Goal: Task Accomplishment & Management: Manage account settings

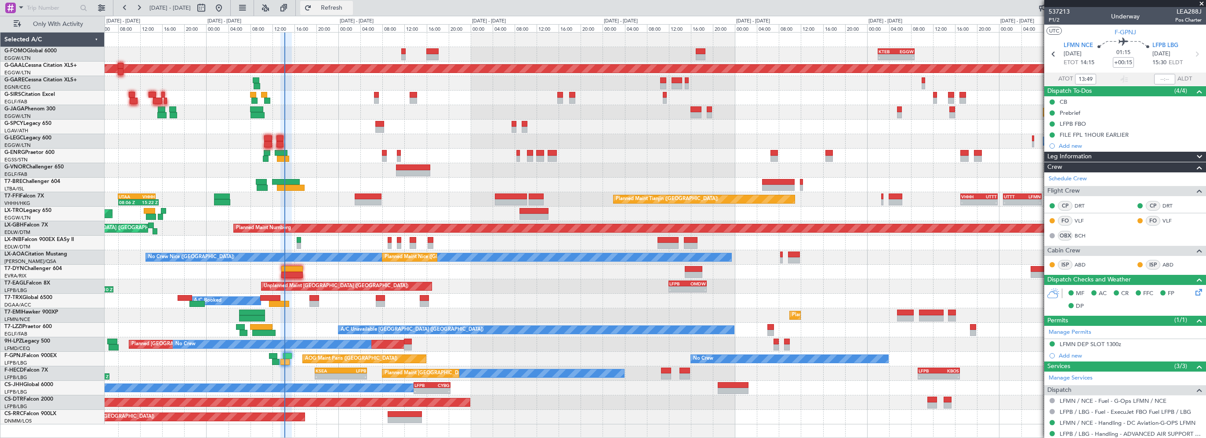
click at [353, 4] on button "Refresh" at bounding box center [326, 8] width 53 height 14
click at [448, 204] on div "Planned Maint Tianjin ([GEOGRAPHIC_DATA]) 08:06 Z 15:22 Z UTAA 08:00 Z VHHH 14:…" at bounding box center [655, 199] width 1101 height 15
click at [350, 6] on span "Refresh" at bounding box center [331, 8] width 37 height 6
click at [534, 207] on div "Unplanned Maint [GEOGRAPHIC_DATA] ([PERSON_NAME] Intl)" at bounding box center [655, 214] width 1101 height 15
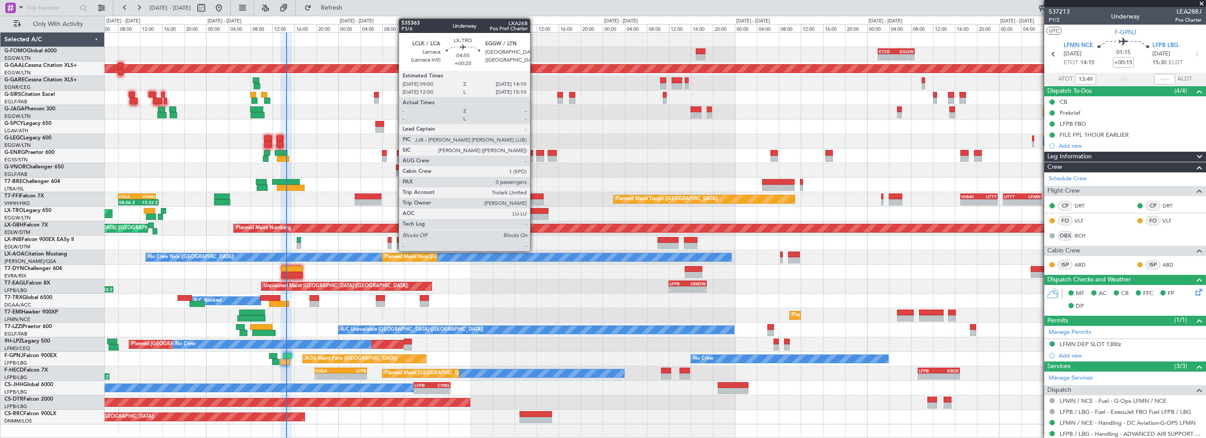
click at [534, 210] on div at bounding box center [534, 211] width 29 height 6
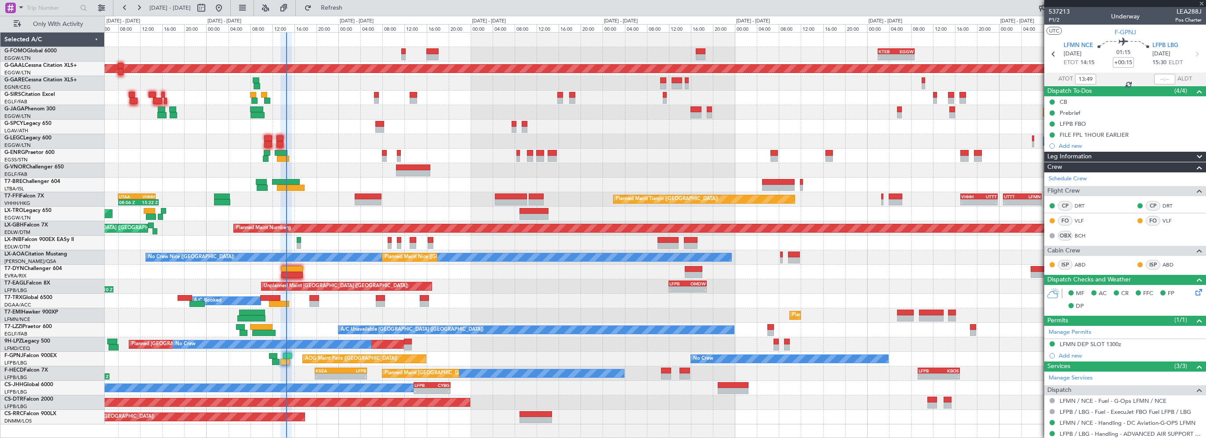
type input "+00:25"
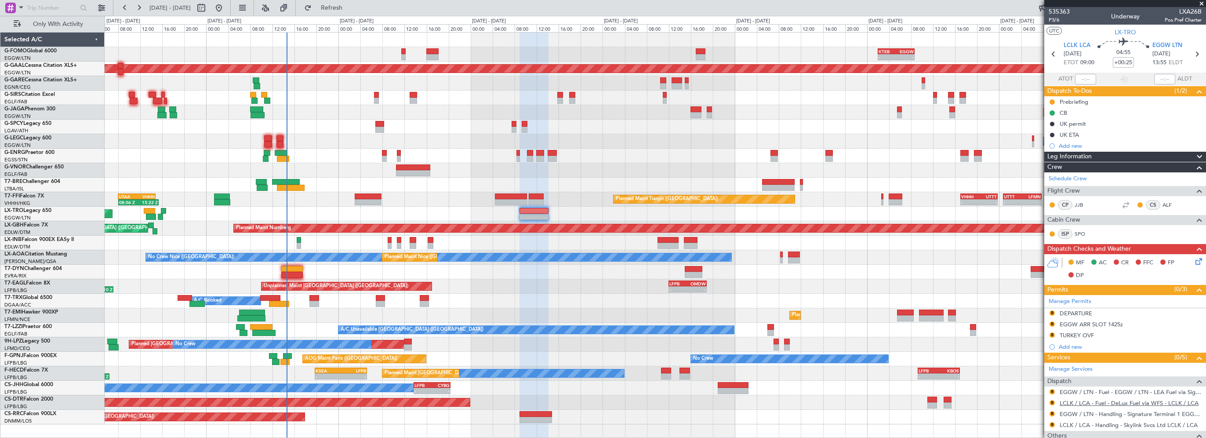
click at [1136, 403] on link "LCLK / LCA - Fuel - DeLux Fuel via WFS - LCLK / LCA" at bounding box center [1129, 402] width 139 height 7
click at [1051, 399] on nimbus-traffic-light "R" at bounding box center [1052, 402] width 7 height 7
click at [1052, 403] on button "R" at bounding box center [1052, 402] width 5 height 5
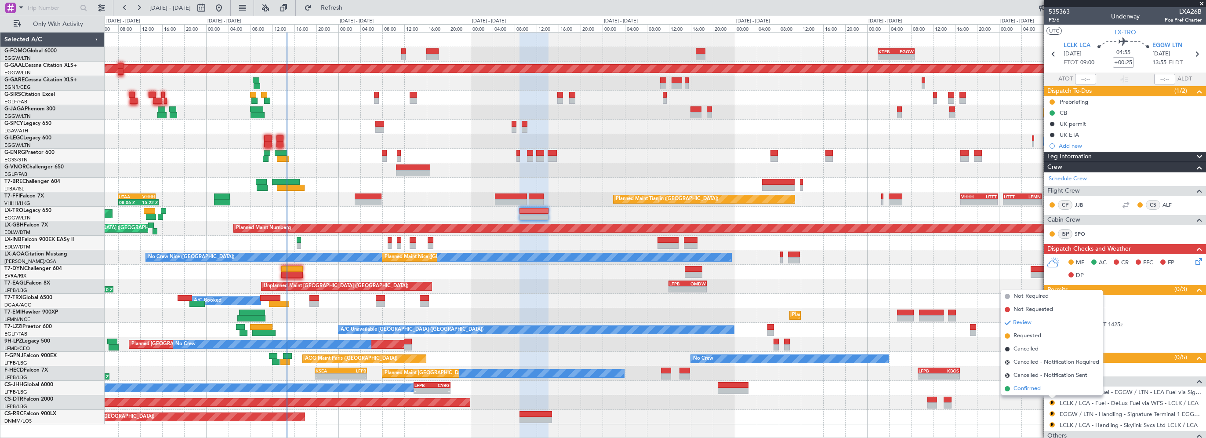
click at [1027, 390] on span "Confirmed" at bounding box center [1027, 388] width 27 height 9
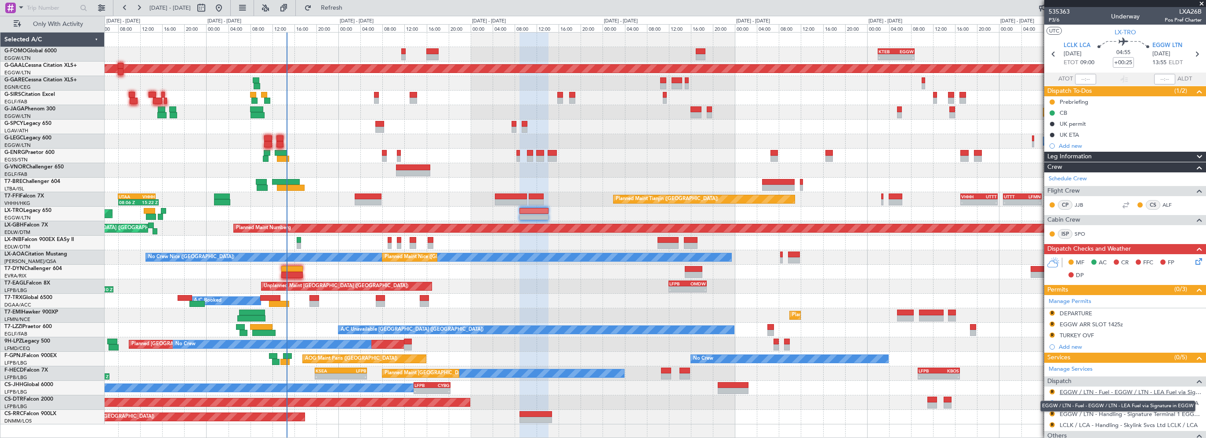
click at [1108, 390] on link "EGGW / LTN - Fuel - EGGW / LTN - LEA Fuel via Signature in EGGW" at bounding box center [1131, 391] width 142 height 7
click at [1052, 389] on button "R" at bounding box center [1052, 391] width 5 height 5
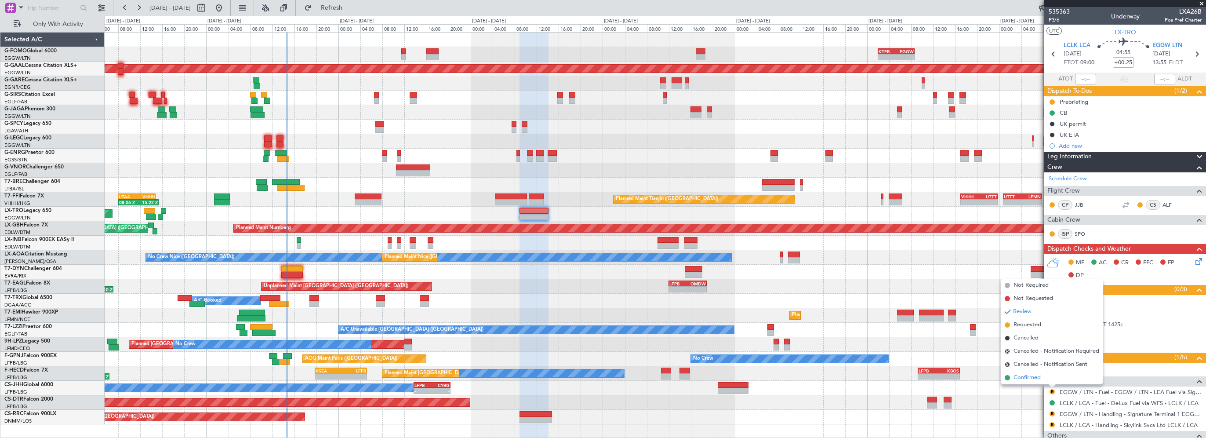
click at [1028, 376] on span "Confirmed" at bounding box center [1027, 377] width 27 height 9
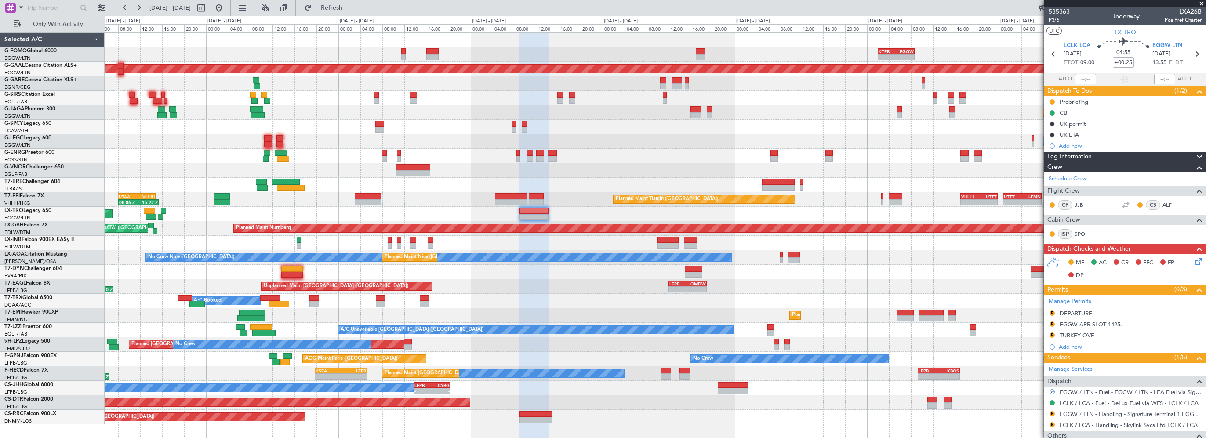
click at [1116, 425] on mat-tooltip-component "In Progress" at bounding box center [1122, 417] width 41 height 23
click at [1138, 424] on mat-tooltip-component "In Progress" at bounding box center [1122, 417] width 41 height 23
click at [1142, 422] on link "LCLK / LCA - Handling - Skylink Svcs Ltd LCLK / LCA" at bounding box center [1129, 424] width 138 height 7
drag, startPoint x: 366, startPoint y: 8, endPoint x: 762, endPoint y: 16, distance: 396.1
click at [350, 7] on span "Refresh" at bounding box center [331, 8] width 37 height 6
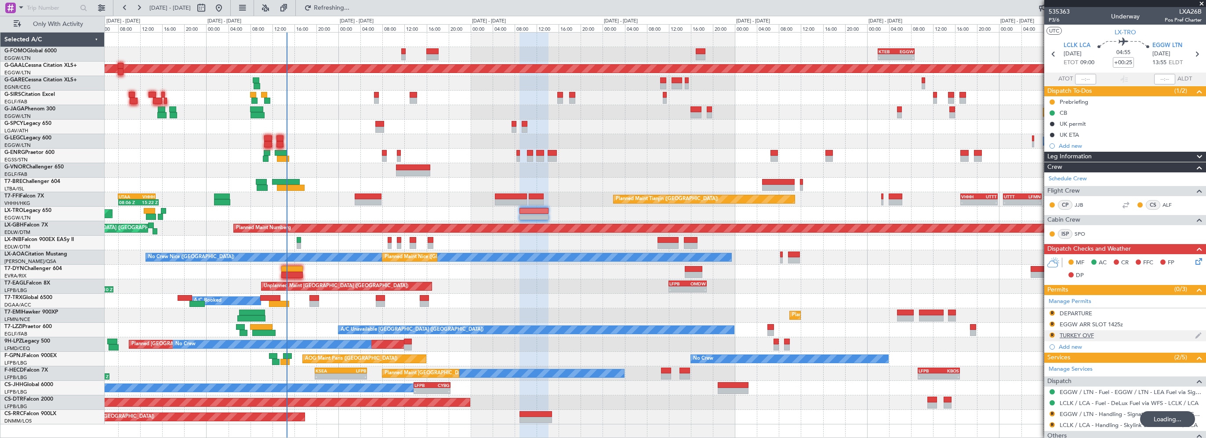
click at [1079, 335] on div "TURKEY OVF" at bounding box center [1077, 334] width 34 height 7
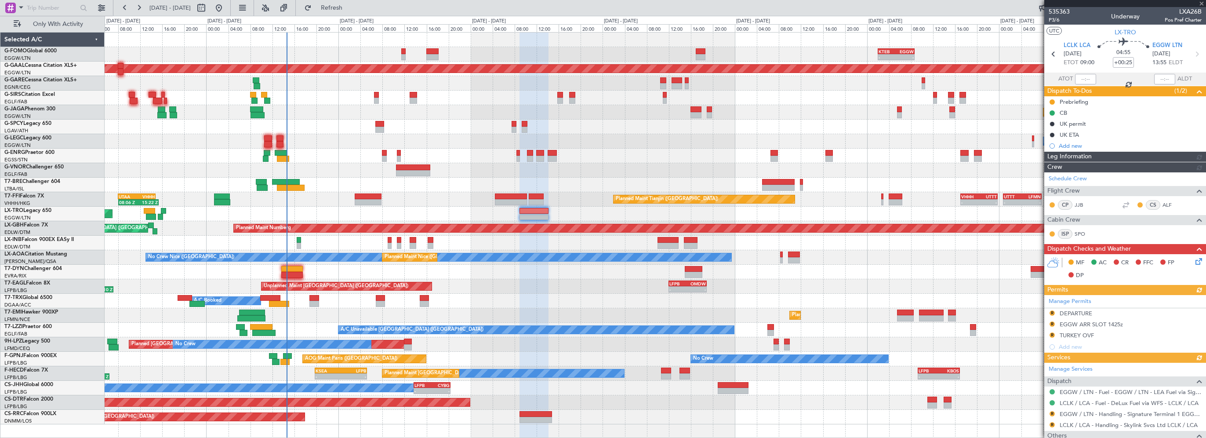
scroll to position [59, 0]
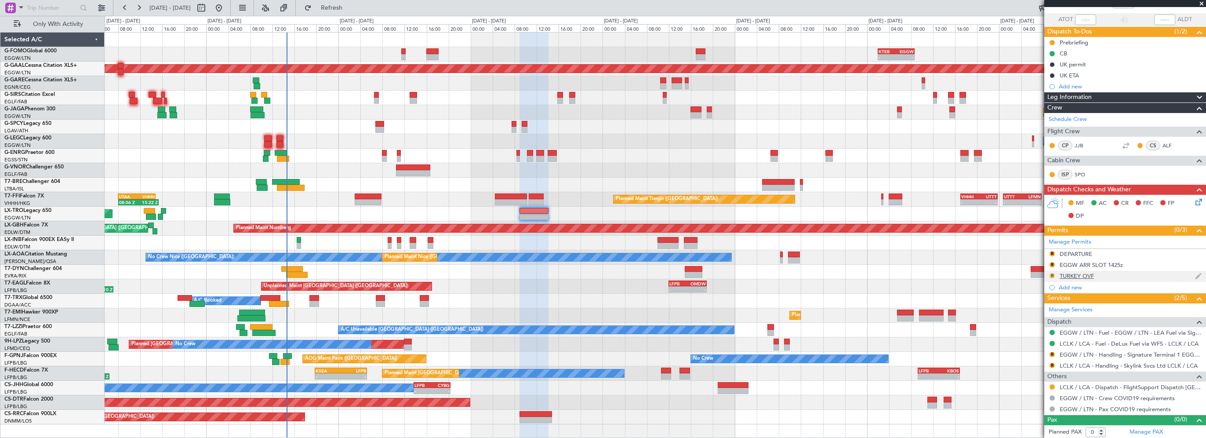
click at [1053, 274] on button "R" at bounding box center [1052, 275] width 5 height 5
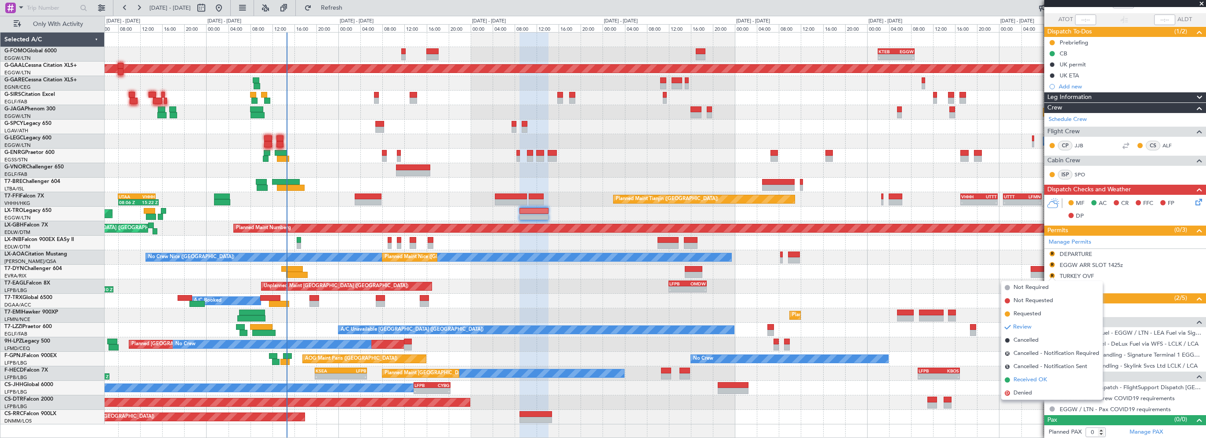
click at [1032, 380] on span "Received OK" at bounding box center [1030, 379] width 33 height 9
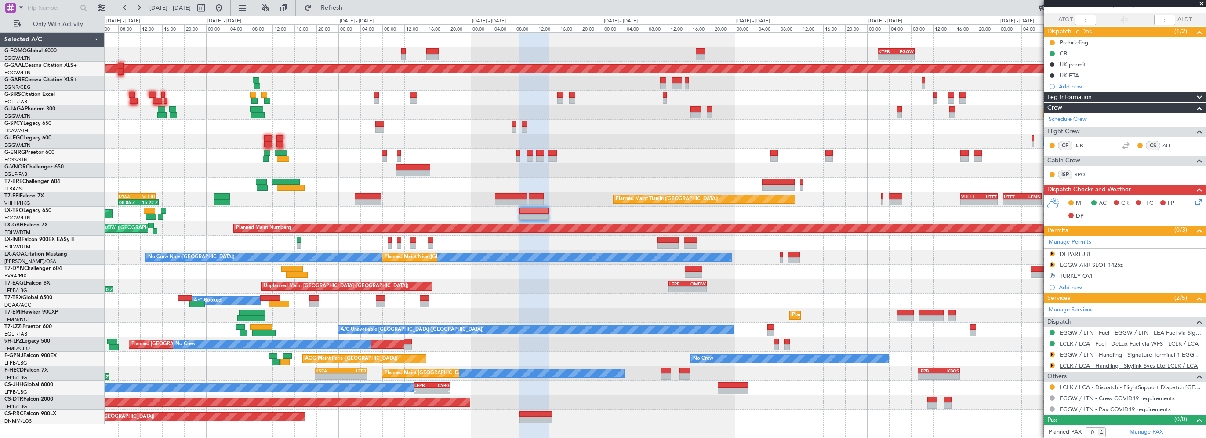
click at [1122, 364] on link "LCLK / LCA - Handling - Skylink Svcs Ltd LCLK / LCA" at bounding box center [1129, 365] width 138 height 7
click at [1094, 354] on link "EGGW / LTN - Handling - Signature Terminal 1 EGGW / LTN" at bounding box center [1131, 354] width 142 height 7
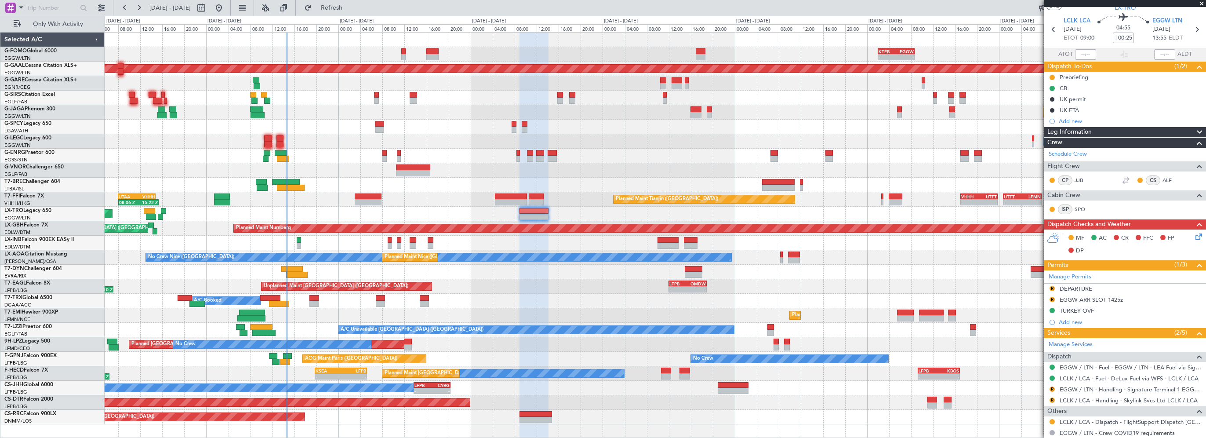
scroll to position [0, 0]
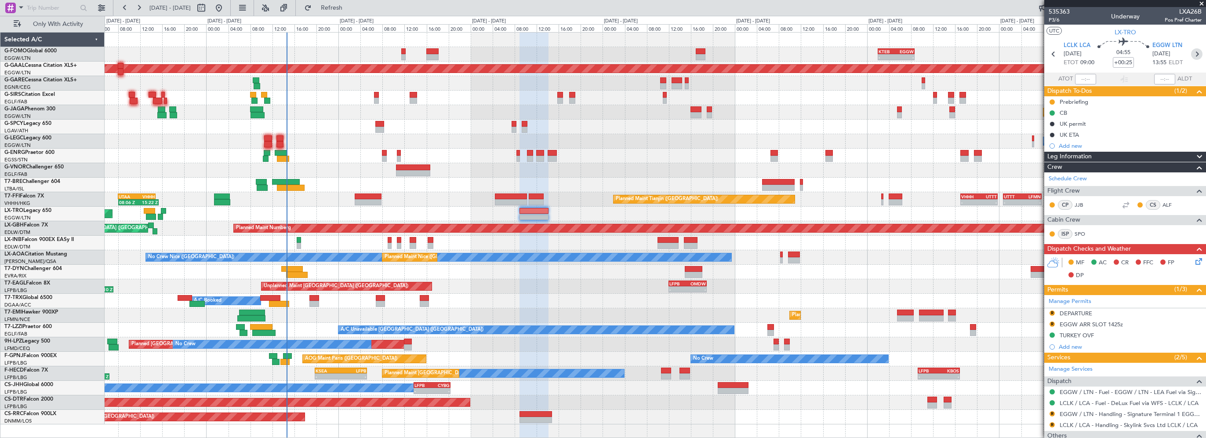
click at [1196, 59] on icon at bounding box center [1196, 53] width 11 height 11
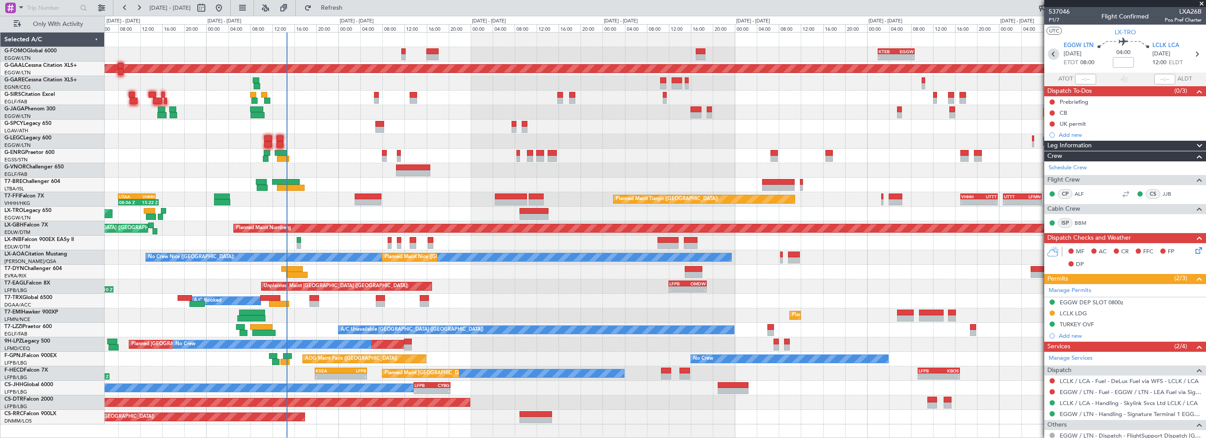
click at [1054, 55] on icon at bounding box center [1053, 53] width 11 height 11
type input "+00:25"
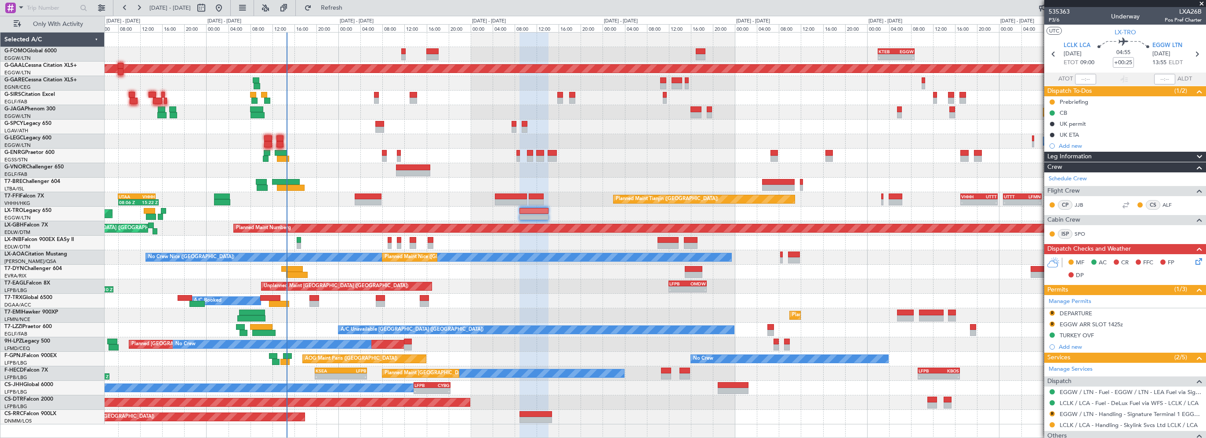
click at [611, 298] on div "A/C Booked A/C Booked" at bounding box center [655, 301] width 1101 height 15
click at [350, 7] on span "Refresh" at bounding box center [331, 8] width 37 height 6
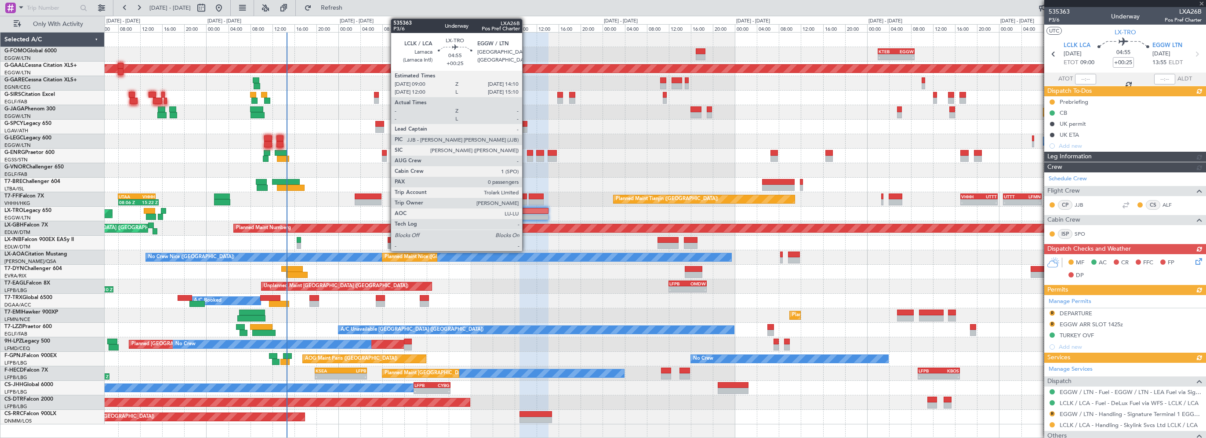
click at [527, 211] on div at bounding box center [534, 211] width 29 height 6
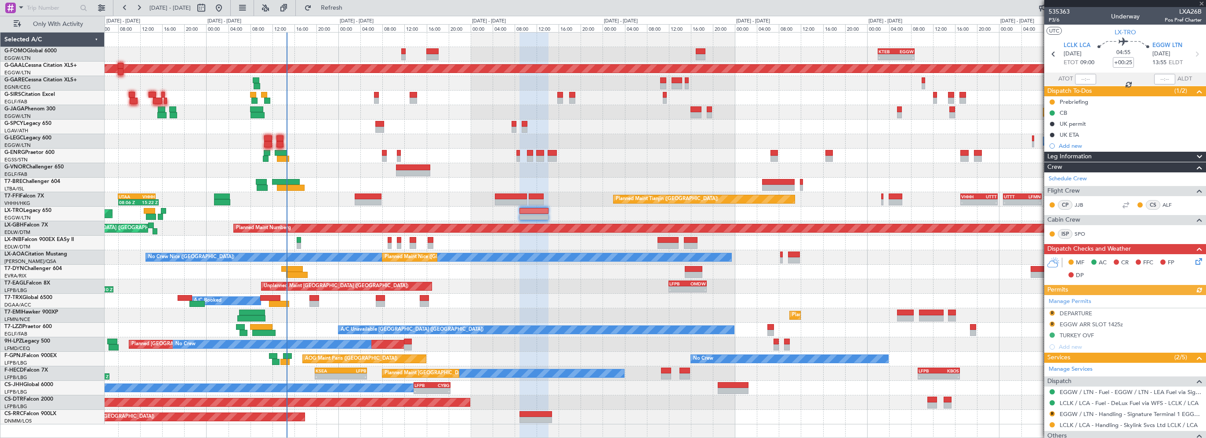
click at [1106, 324] on div "Manage Permits R DEPARTURE R EGGW ARR SLOT 1425z TURKEY OVF Add new" at bounding box center [1125, 324] width 162 height 58
click at [1104, 322] on div "Manage Permits R DEPARTURE R EGGW ARR SLOT 1425z TURKEY OVF Add new" at bounding box center [1125, 324] width 162 height 58
click at [1080, 322] on div "EGGW ARR SLOT 1425z" at bounding box center [1091, 323] width 63 height 7
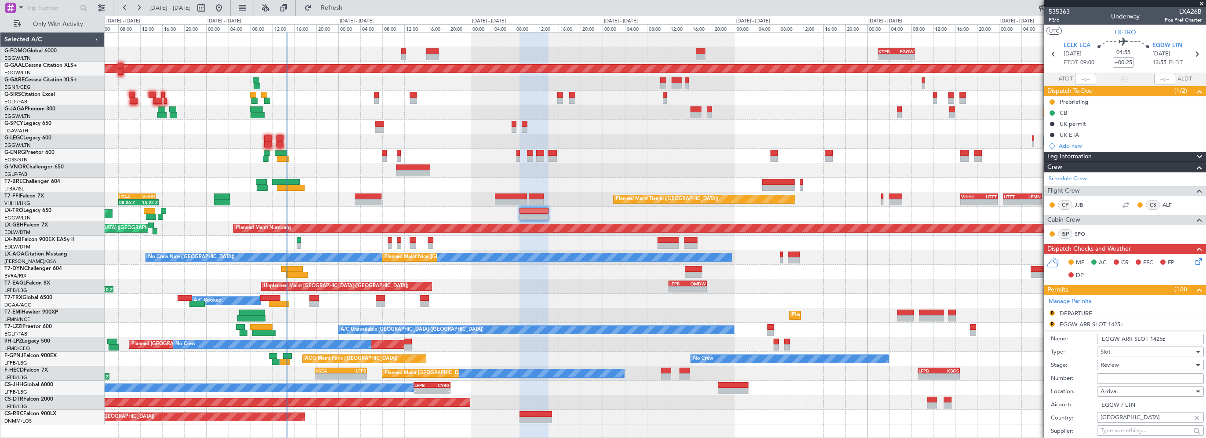
drag, startPoint x: 1160, startPoint y: 337, endPoint x: 1152, endPoint y: 338, distance: 8.4
click at [1152, 338] on input "EGGW ARR SLOT 1425z" at bounding box center [1150, 339] width 107 height 11
type input "EGGW ARR SLOT 1355z"
click at [1106, 361] on span "Review" at bounding box center [1110, 365] width 18 height 8
click at [1114, 425] on span "Requested" at bounding box center [1147, 421] width 92 height 13
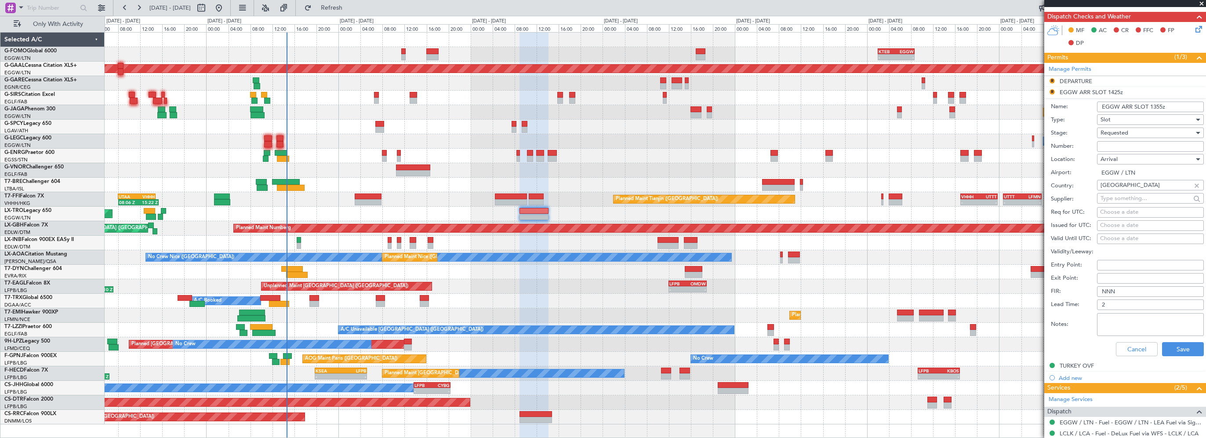
scroll to position [322, 0]
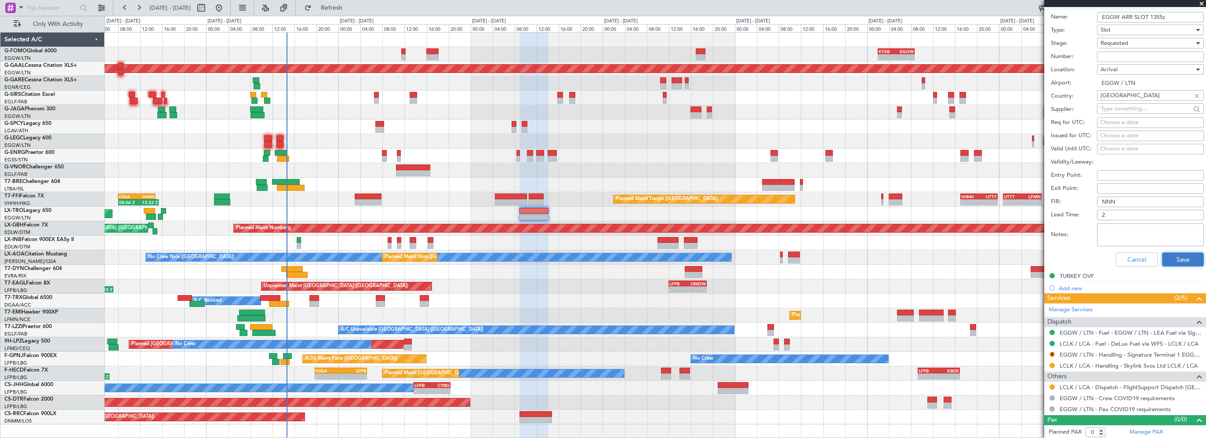
click at [1162, 258] on button "Save" at bounding box center [1183, 259] width 42 height 14
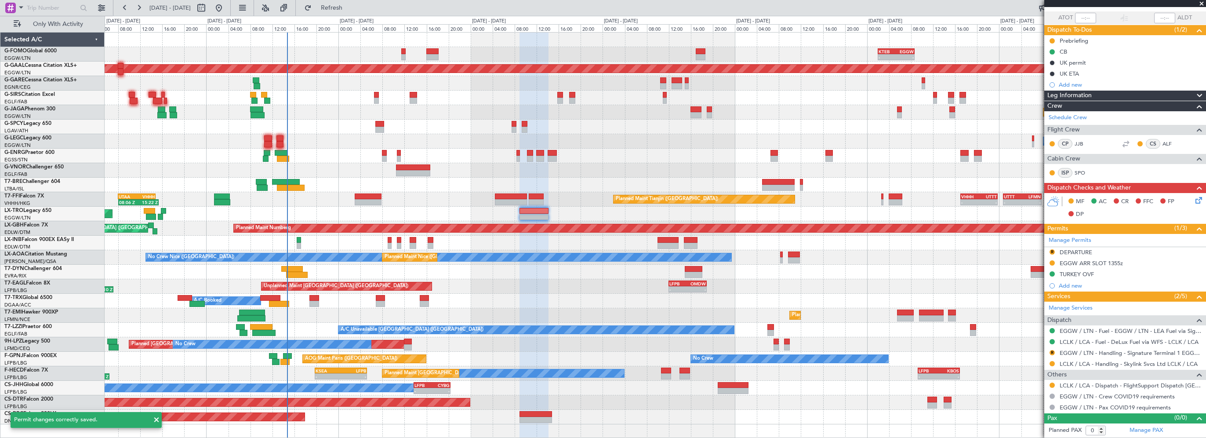
scroll to position [59, 0]
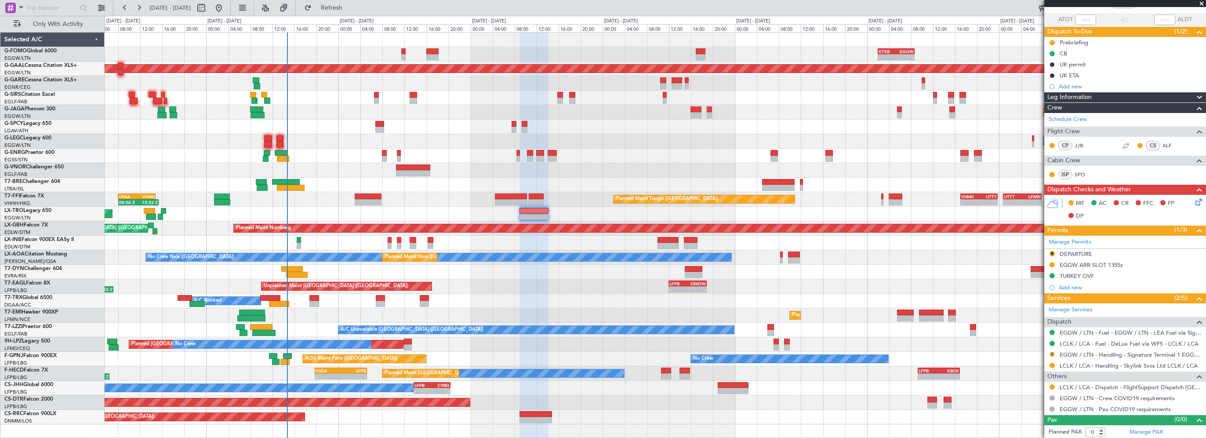
click at [1051, 353] on button "R" at bounding box center [1052, 354] width 5 height 5
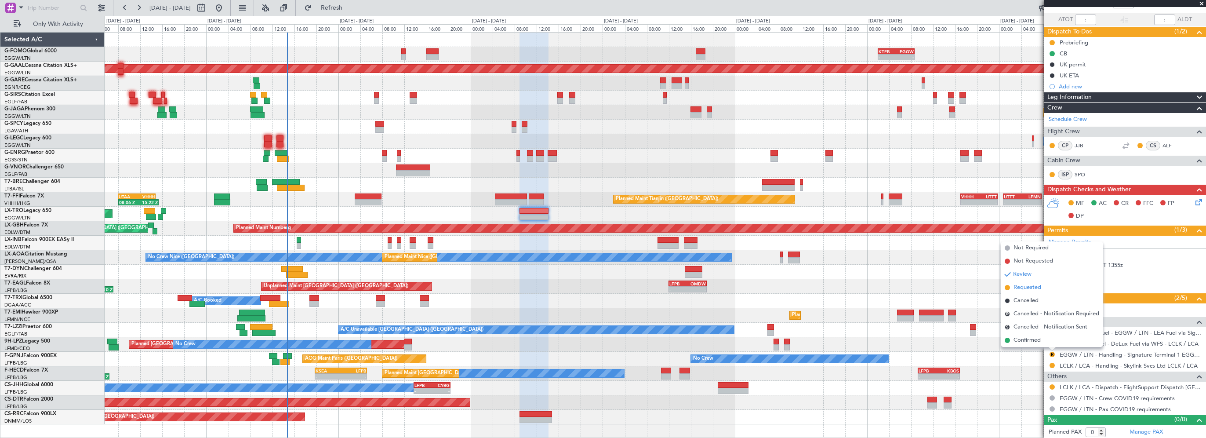
click at [1026, 287] on span "Requested" at bounding box center [1028, 287] width 28 height 9
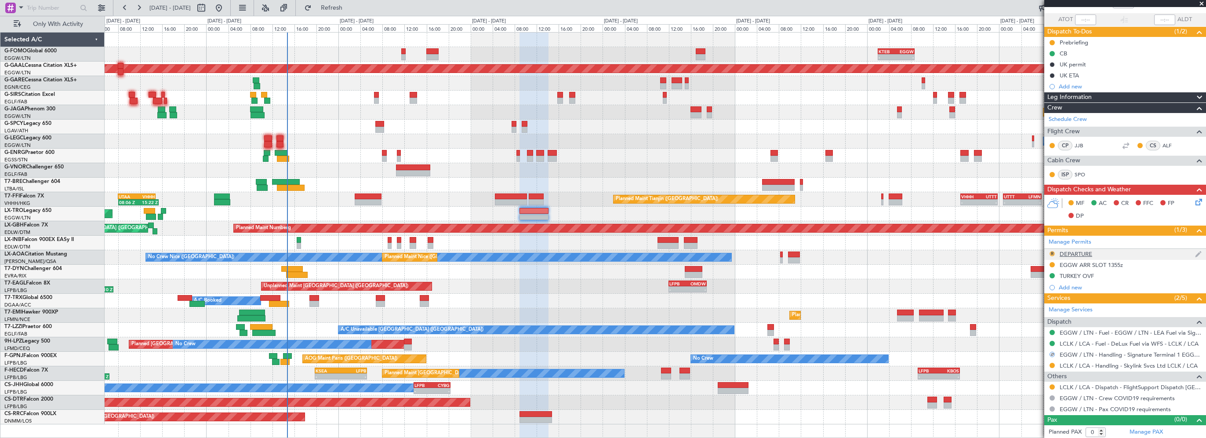
click at [1054, 251] on button "R" at bounding box center [1052, 253] width 5 height 5
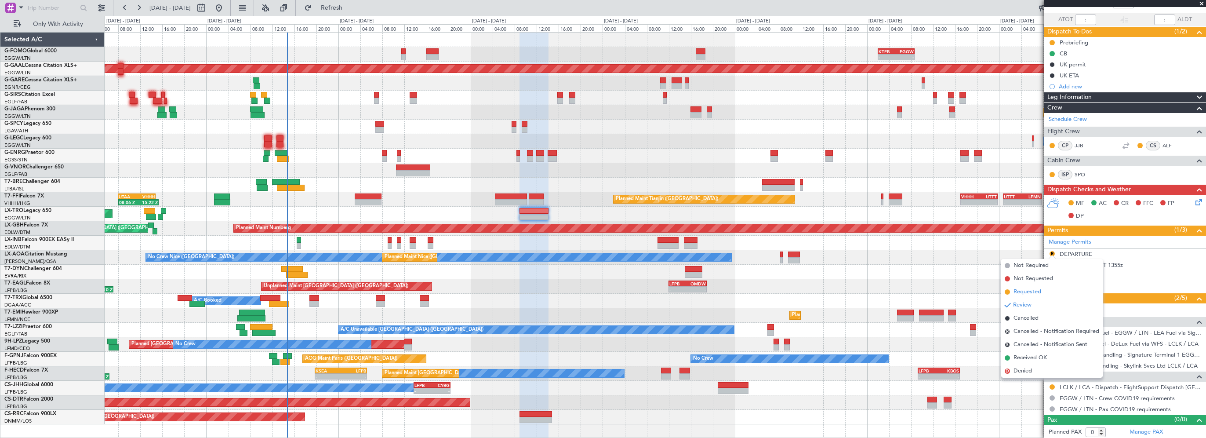
click at [1020, 289] on span "Requested" at bounding box center [1028, 291] width 28 height 9
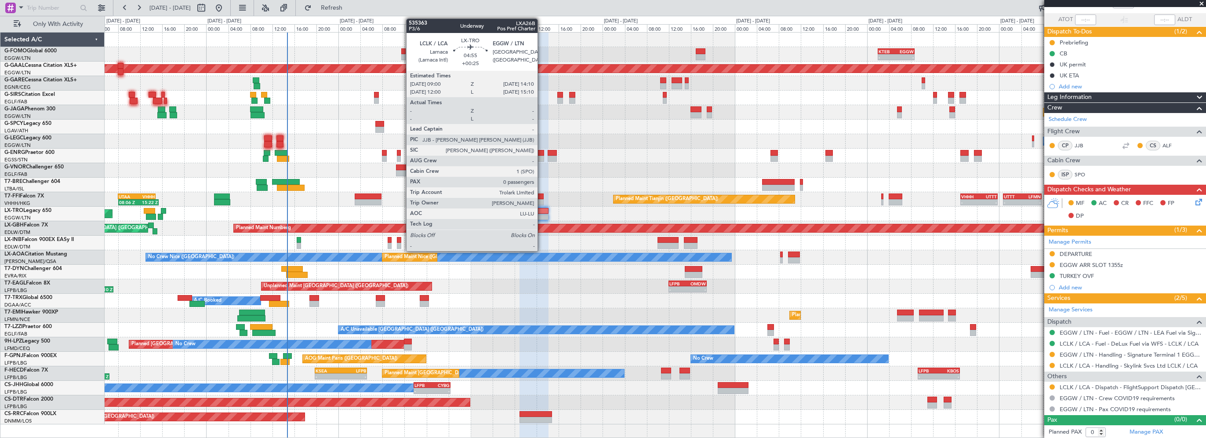
click at [542, 211] on div at bounding box center [534, 211] width 29 height 6
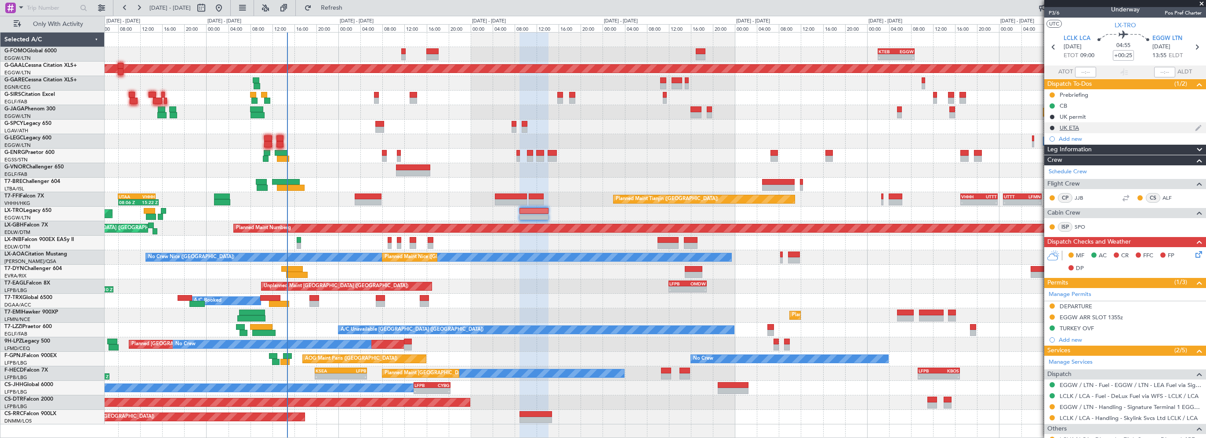
scroll to position [0, 0]
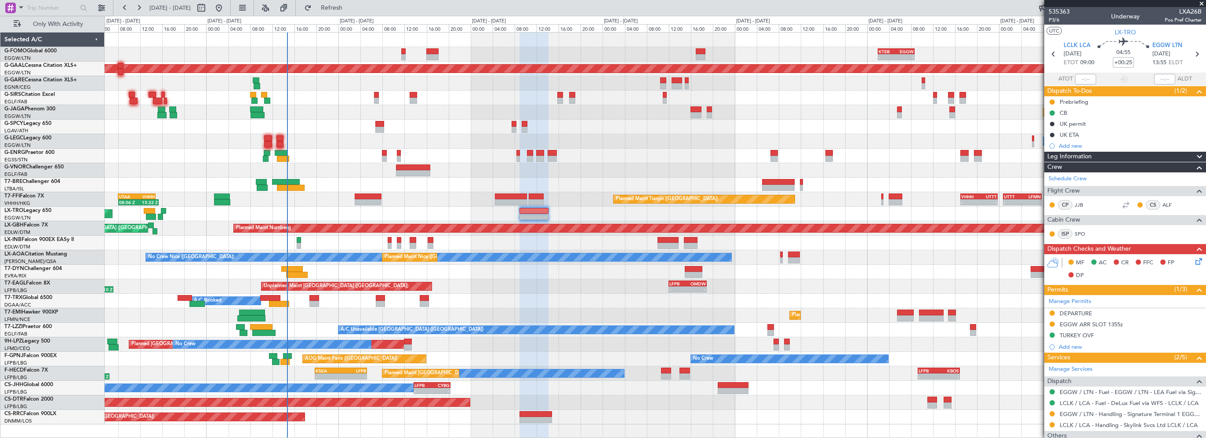
click at [1053, 155] on span "Leg Information" at bounding box center [1069, 157] width 44 height 10
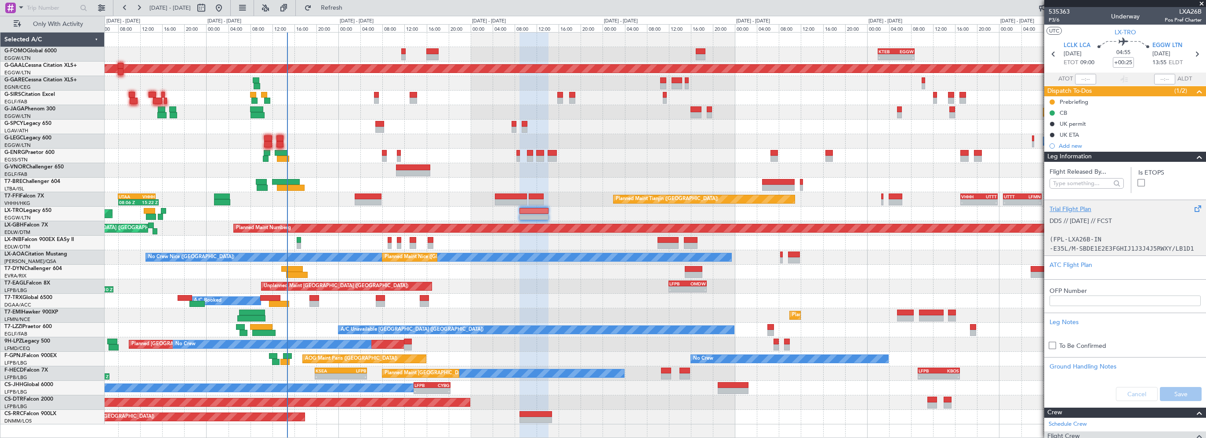
click at [1054, 208] on div "Trial Flight Plan" at bounding box center [1125, 208] width 151 height 9
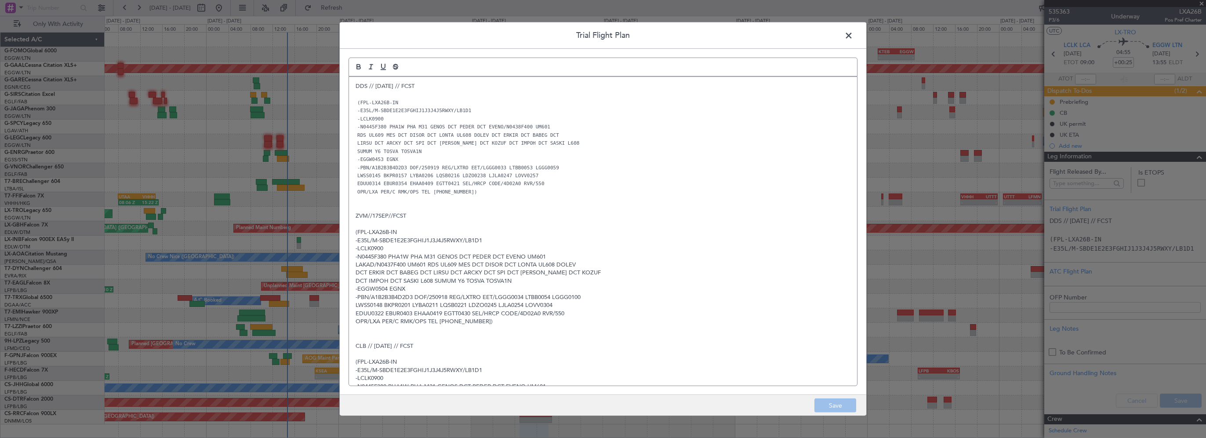
click at [357, 86] on p "DDS // [DATE] // FCST" at bounding box center [603, 86] width 495 height 8
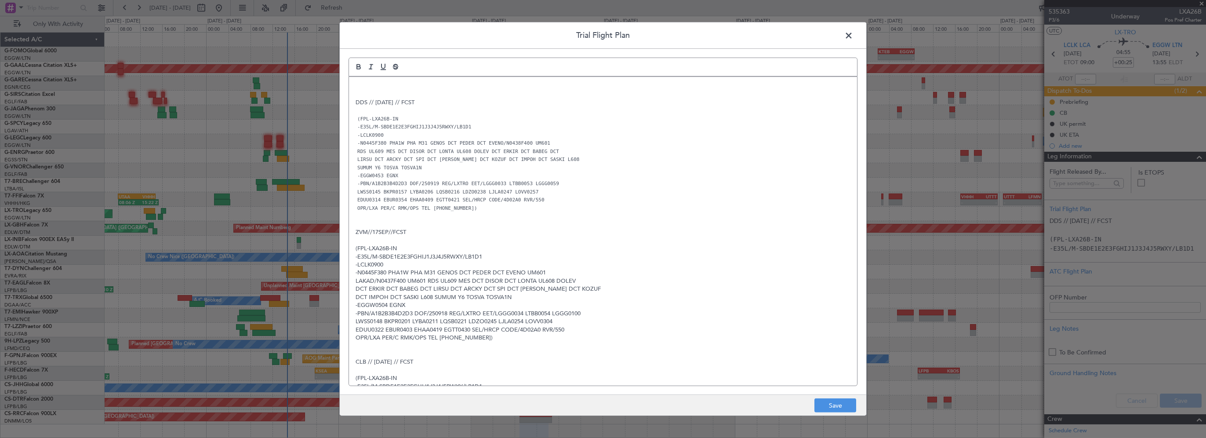
click at [378, 79] on div "DDS // [DATE] // FCST (FPL-LXA26B-IN -E35L/M-SBDE1E2E3FGHIJ1J3J4J5RWXY/LB1D1 -L…" at bounding box center [603, 231] width 508 height 309
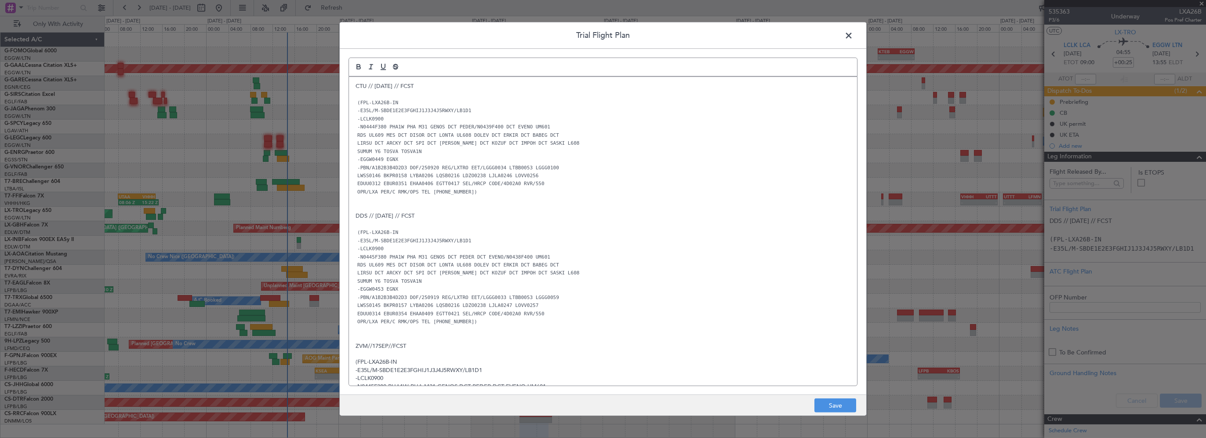
click at [620, 185] on p "EDUU0312 EBUR0351 EHAA0406 EGTT0417 SEL/HRCP CODE/4D02A0 RVR/550" at bounding box center [603, 183] width 495 height 8
drag, startPoint x: 847, startPoint y: 403, endPoint x: 895, endPoint y: 402, distance: 47.5
click at [847, 403] on button "Save" at bounding box center [836, 405] width 42 height 14
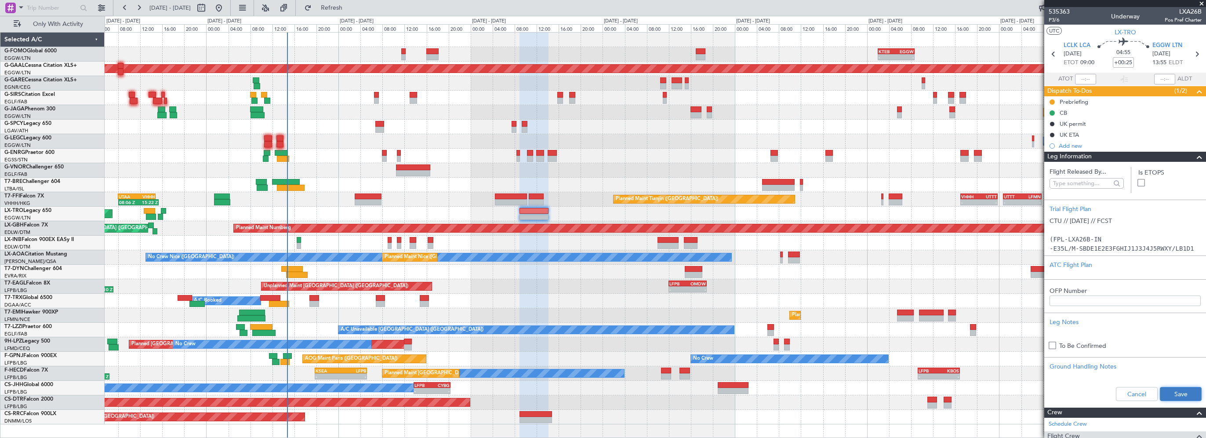
click at [1160, 392] on button "Save" at bounding box center [1181, 394] width 42 height 14
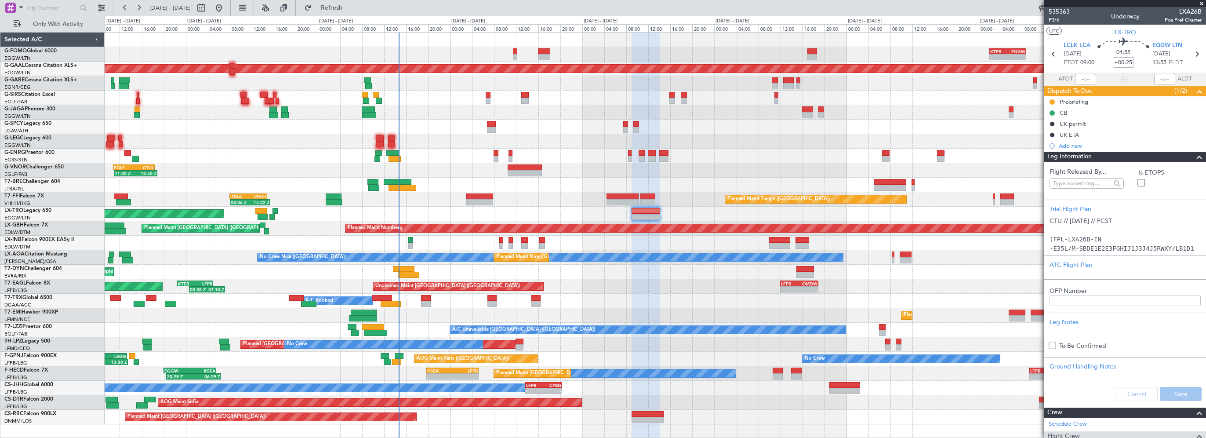
click at [308, 213] on div "Unplanned Maint [GEOGRAPHIC_DATA] ([PERSON_NAME] Intl)" at bounding box center [655, 214] width 1101 height 15
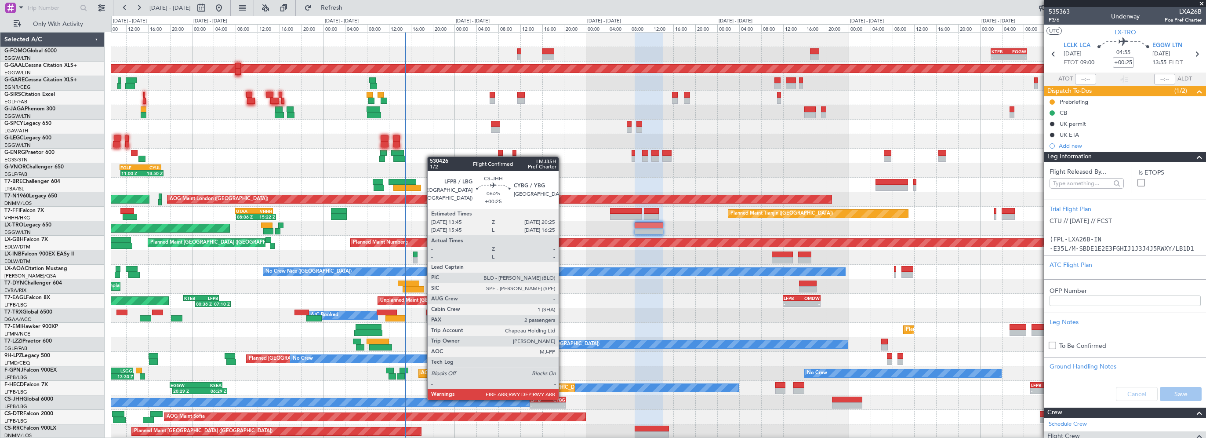
click at [563, 399] on div "CYBG" at bounding box center [557, 399] width 18 height 5
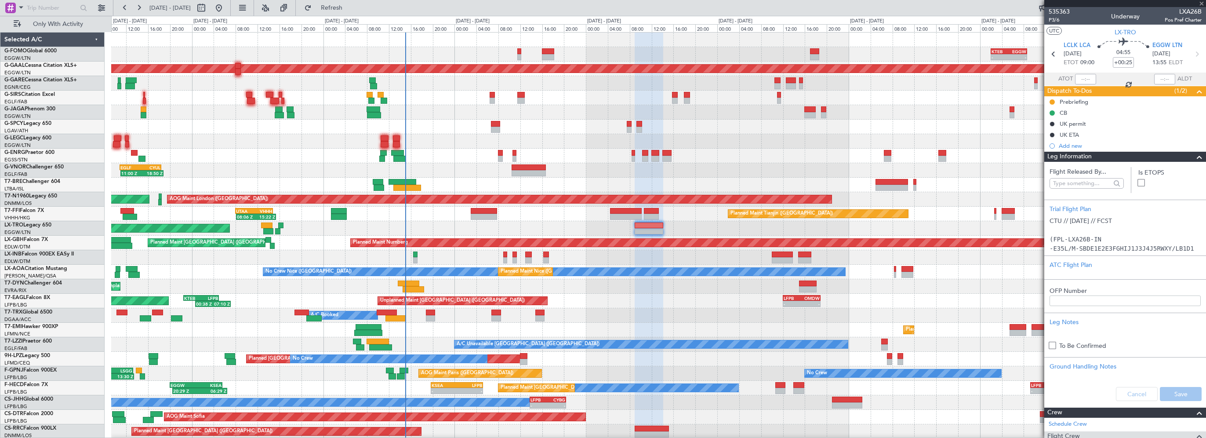
type input "2"
